Goal: Information Seeking & Learning: Learn about a topic

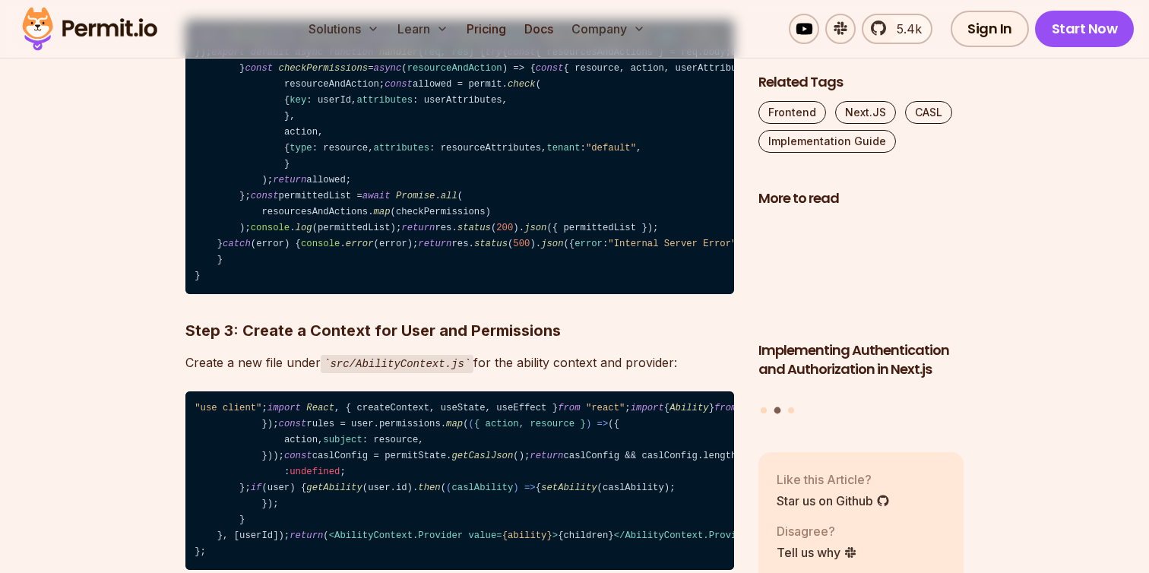
scroll to position [2444, 0]
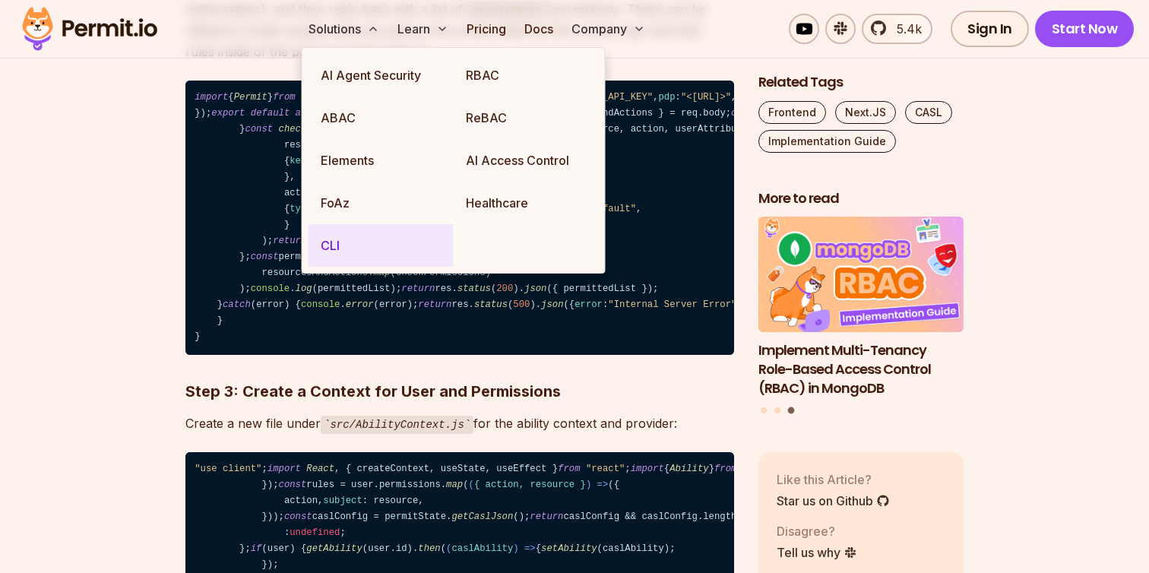
click at [363, 226] on link "CLI" at bounding box center [381, 245] width 145 height 43
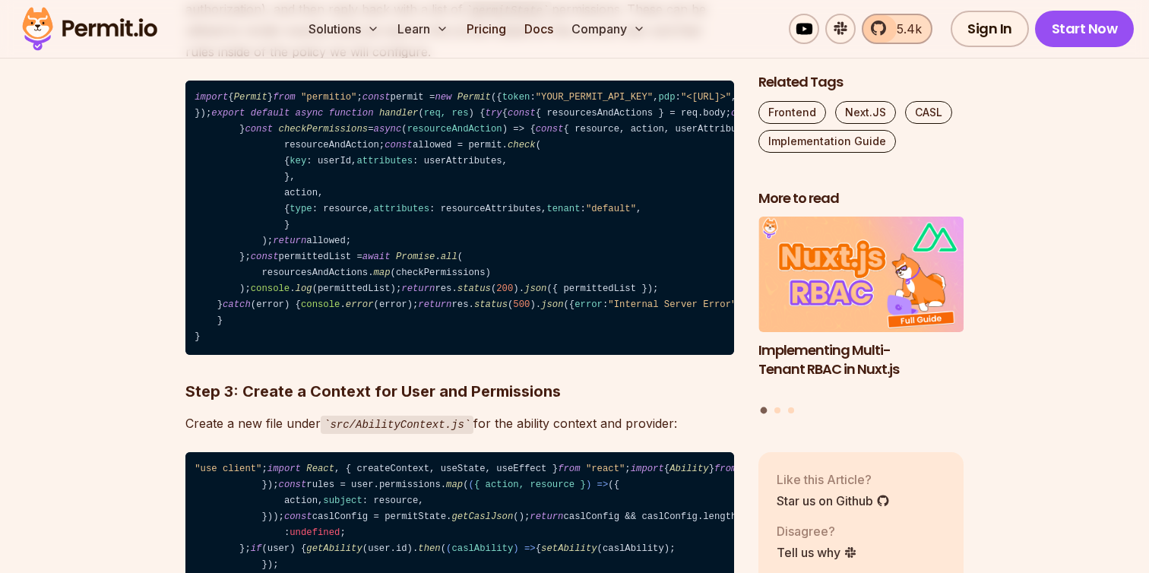
click at [912, 25] on span "5.4k" at bounding box center [905, 29] width 34 height 18
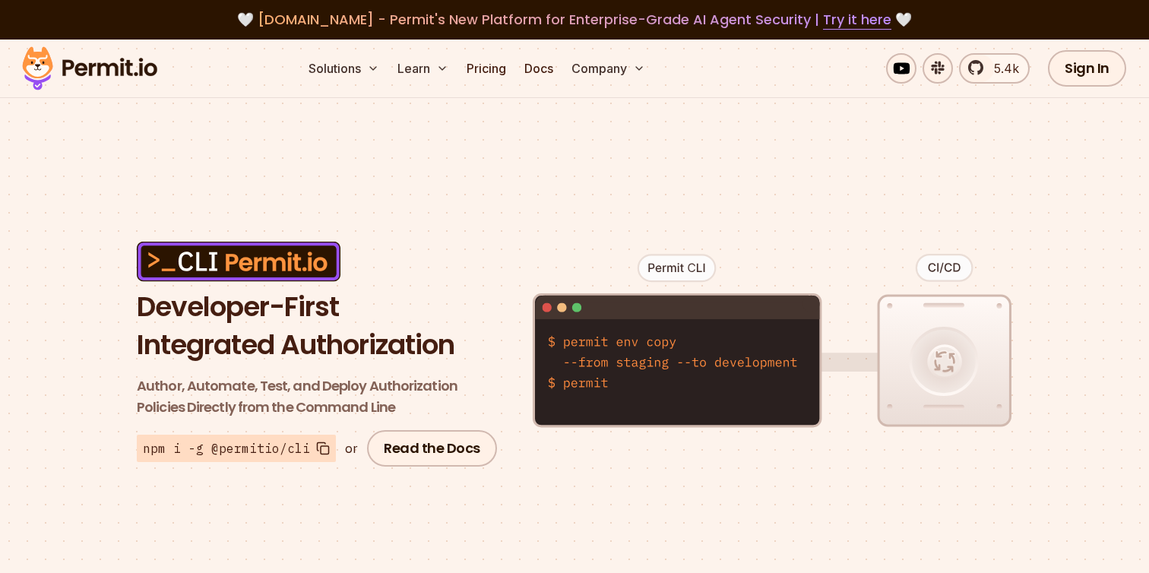
scroll to position [641, 0]
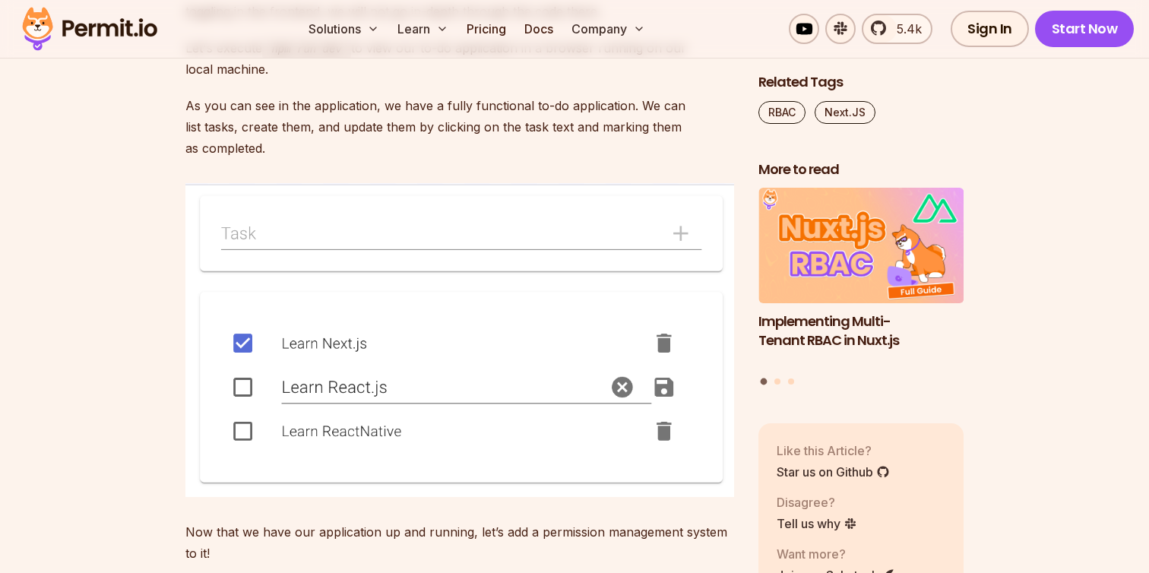
scroll to position [3389, 0]
